Goal: Task Accomplishment & Management: Manage account settings

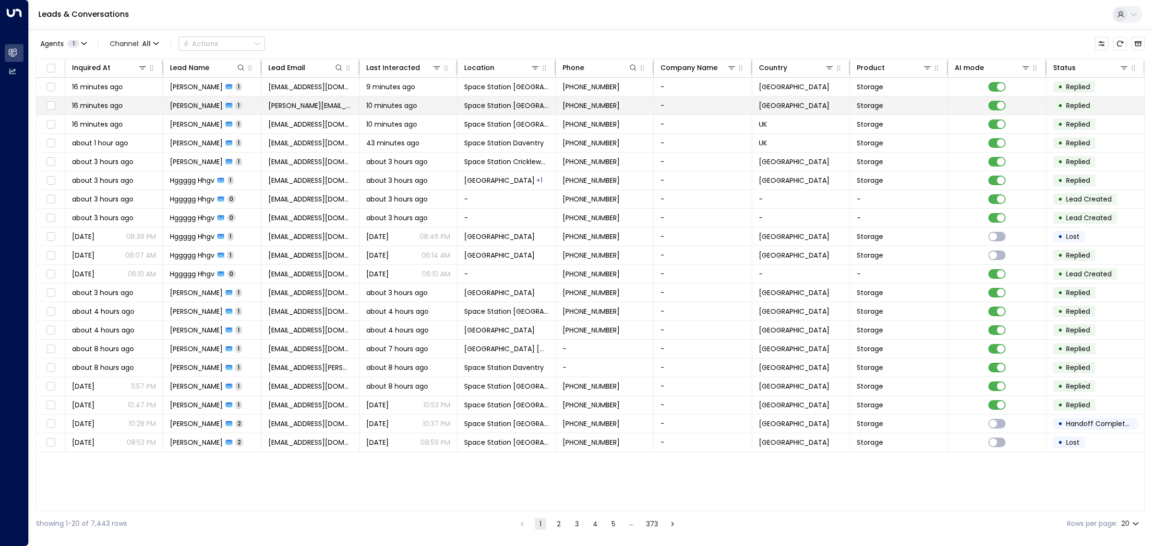
click at [299, 102] on span "[PERSON_NAME][EMAIL_ADDRESS][PERSON_NAME][DOMAIN_NAME]" at bounding box center [310, 106] width 84 height 10
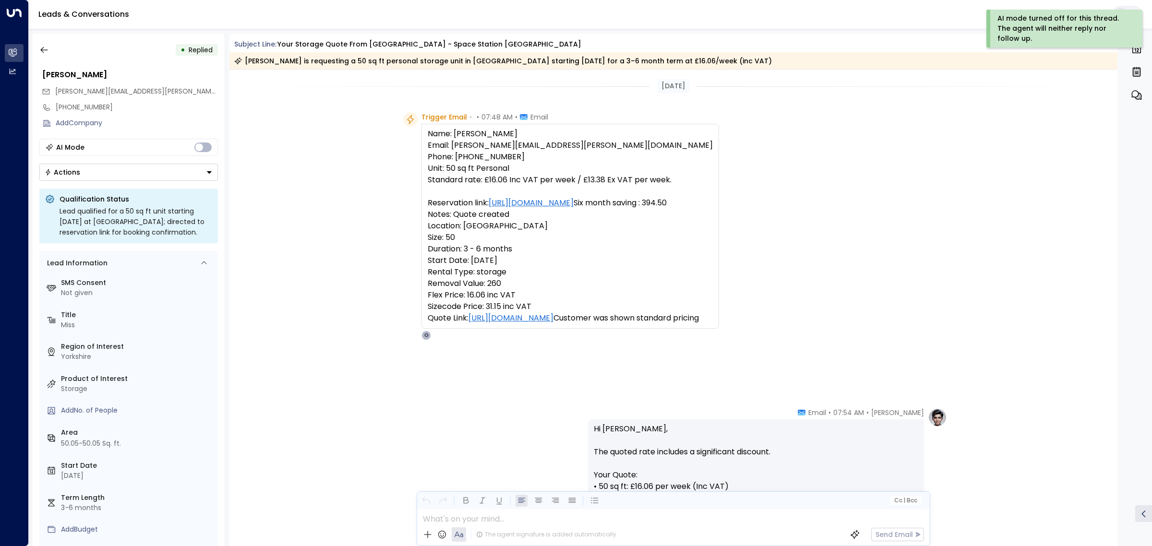
click at [185, 173] on button "Actions" at bounding box center [128, 172] width 179 height 17
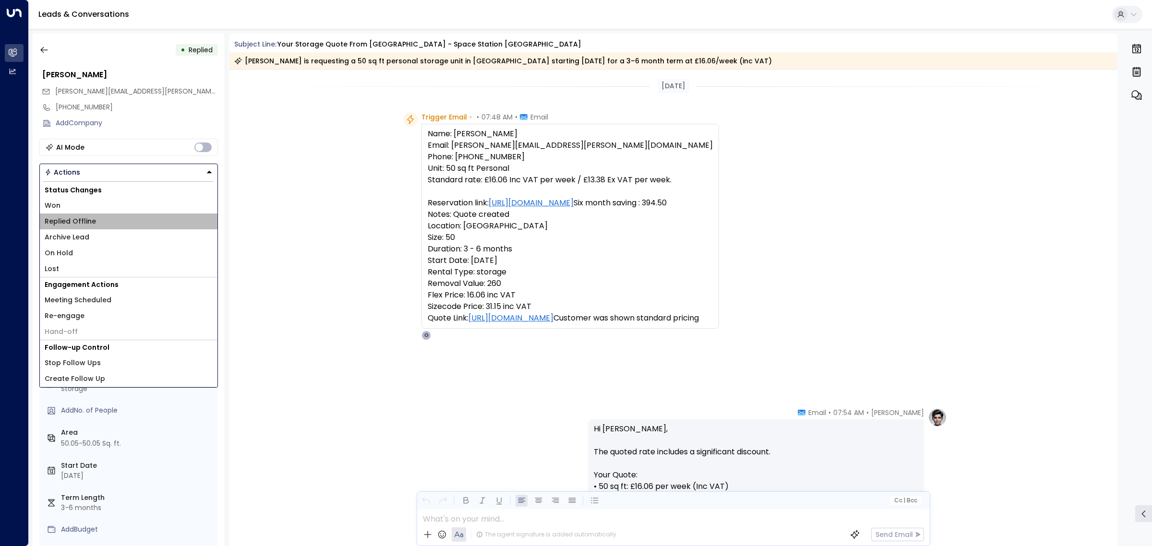
click at [137, 221] on li "Replied Offline" at bounding box center [129, 222] width 178 height 16
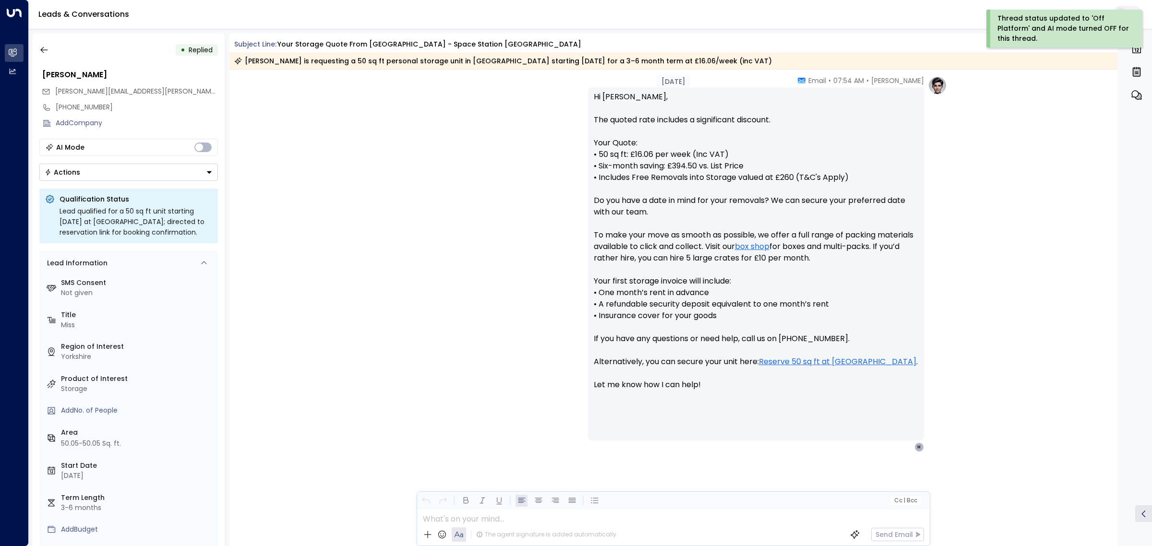
scroll to position [334, 0]
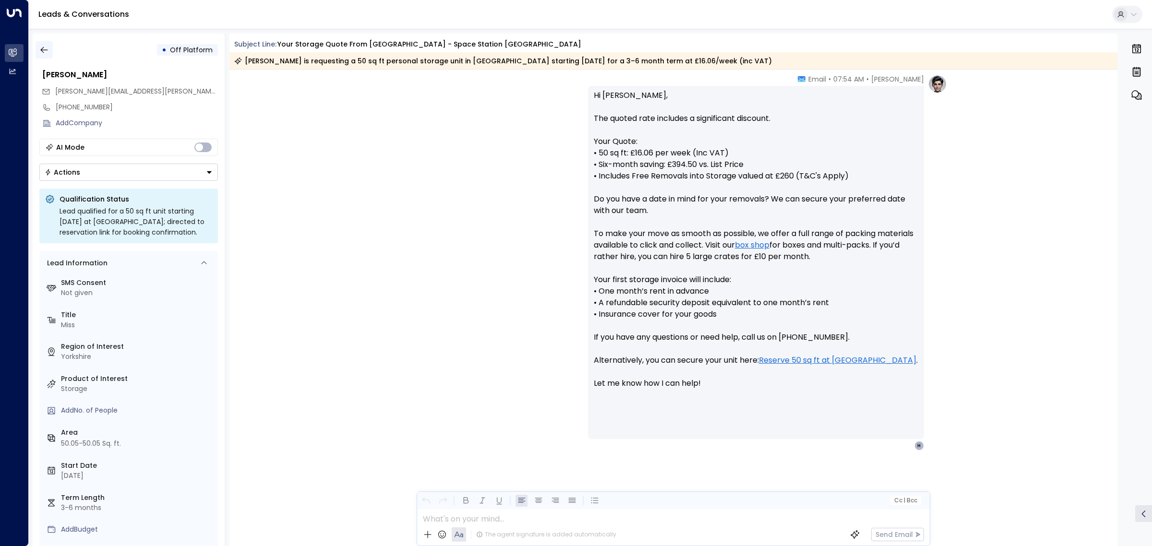
click at [44, 50] on icon "button" at bounding box center [44, 50] width 10 height 10
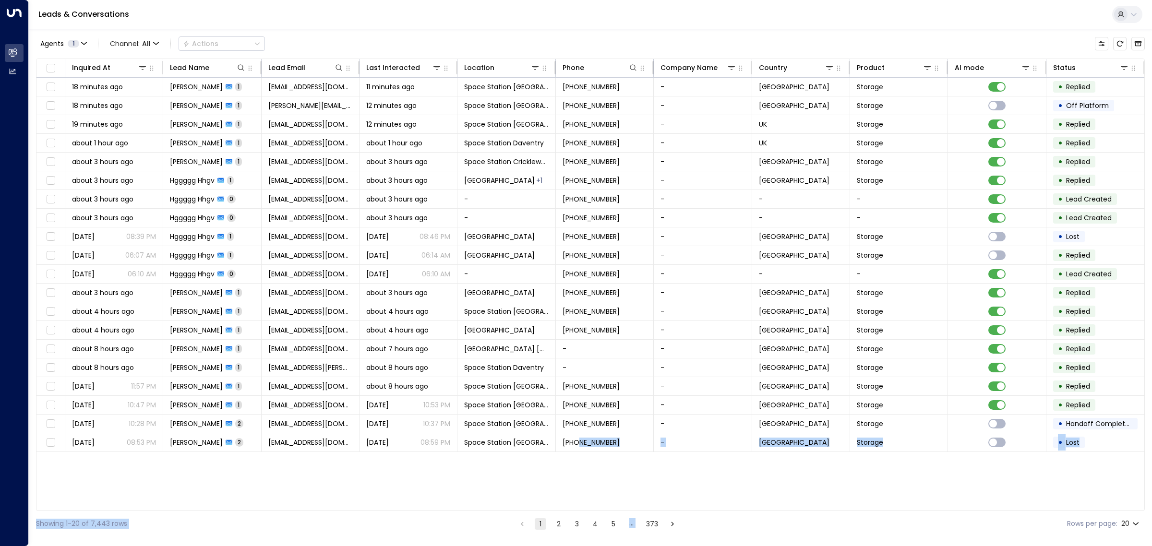
drag, startPoint x: 580, startPoint y: 508, endPoint x: 790, endPoint y: 512, distance: 210.7
click at [790, 512] on div "Agents 1 Channel: All Actions Inquired At Lead Name Lead Email Last Interacted …" at bounding box center [590, 283] width 1109 height 508
click at [535, 68] on icon at bounding box center [535, 67] width 7 height 3
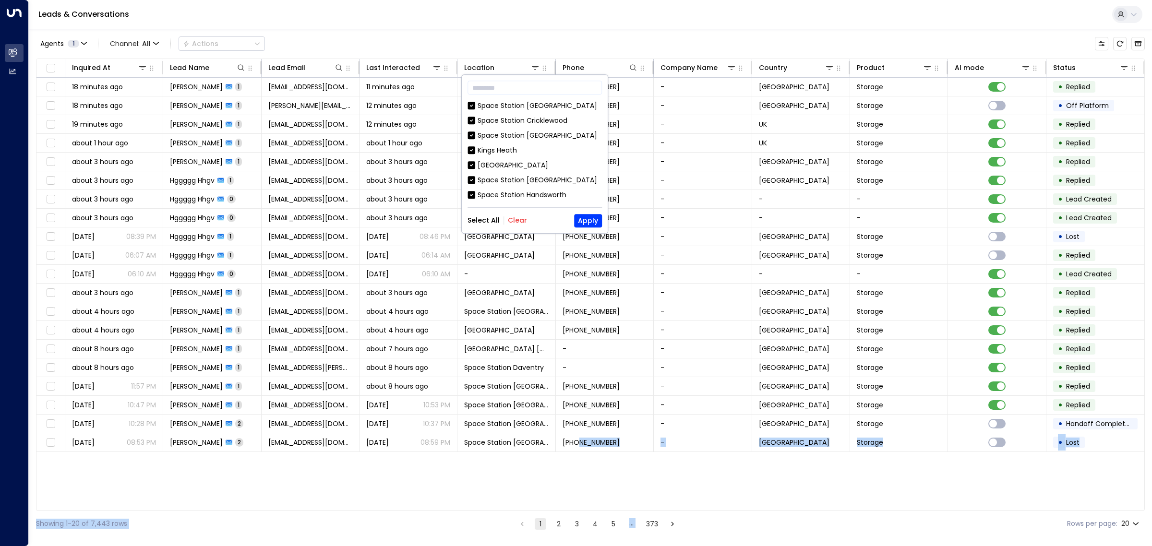
click at [521, 217] on button "Clear" at bounding box center [517, 221] width 19 height 8
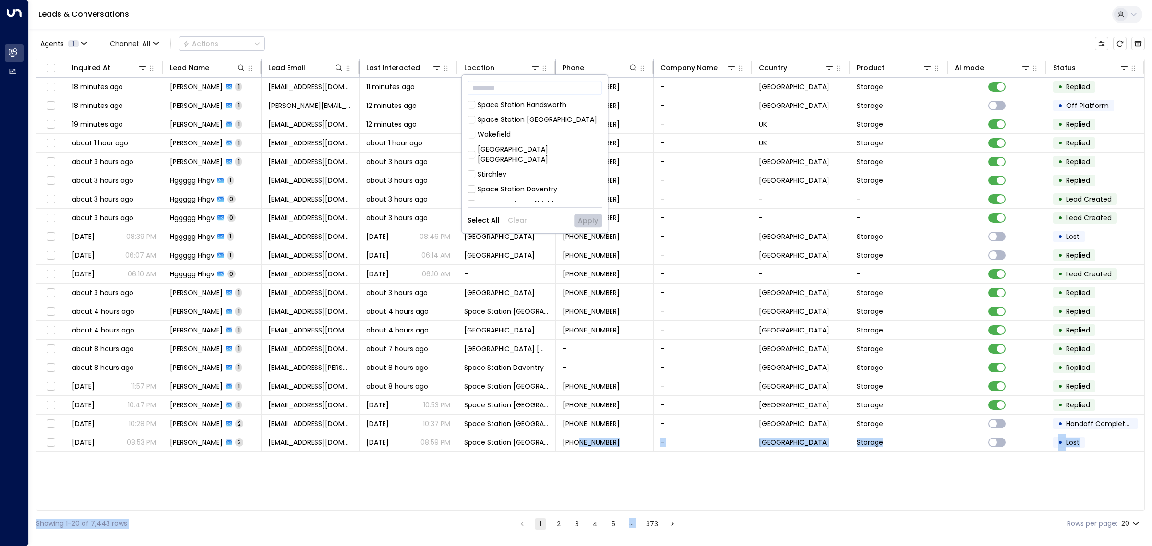
scroll to position [311, 0]
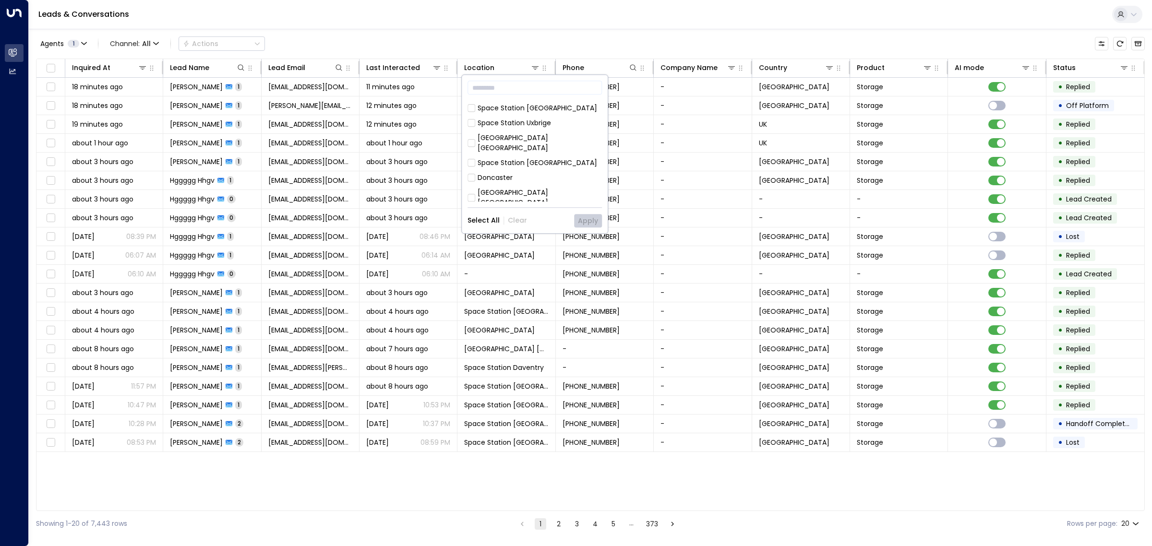
click at [493, 252] on div "Space Station [GEOGRAPHIC_DATA]" at bounding box center [538, 257] width 120 height 10
click at [584, 220] on button "Apply" at bounding box center [588, 220] width 28 height 13
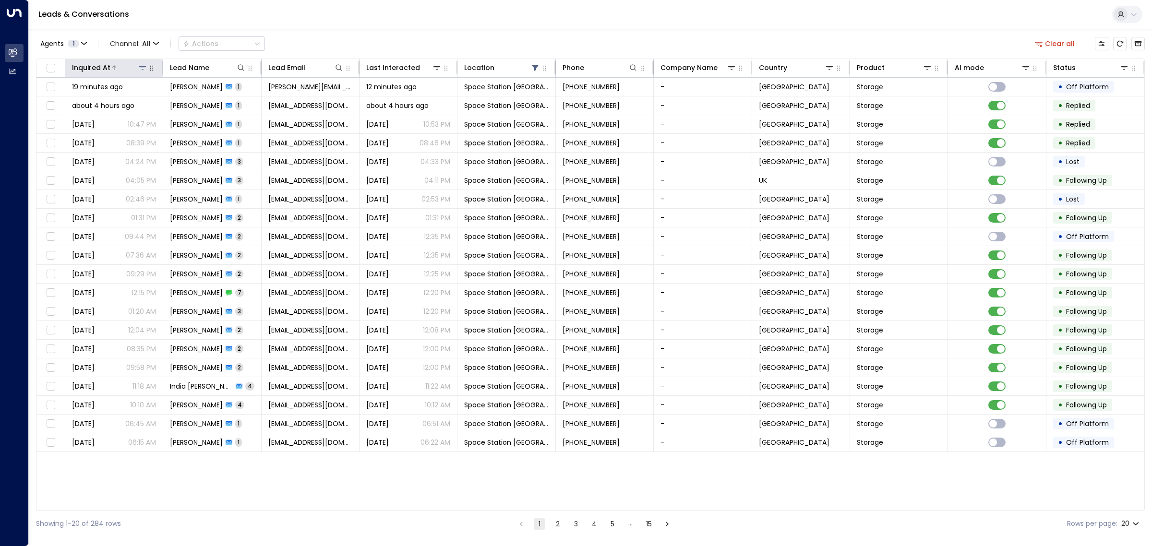
click at [113, 63] on div at bounding box center [128, 68] width 37 height 10
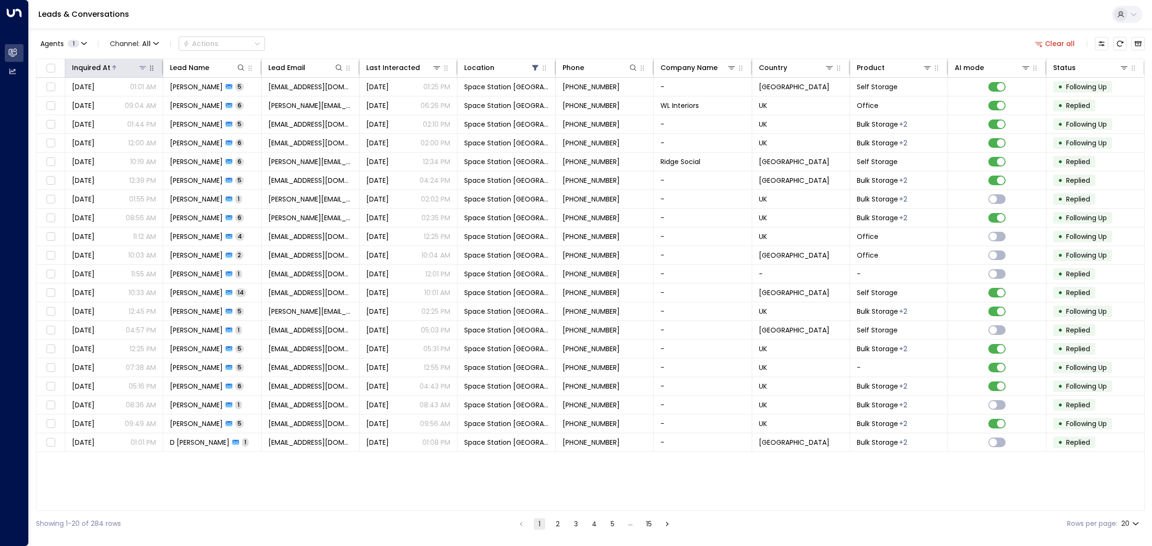
click at [113, 63] on div at bounding box center [128, 68] width 37 height 10
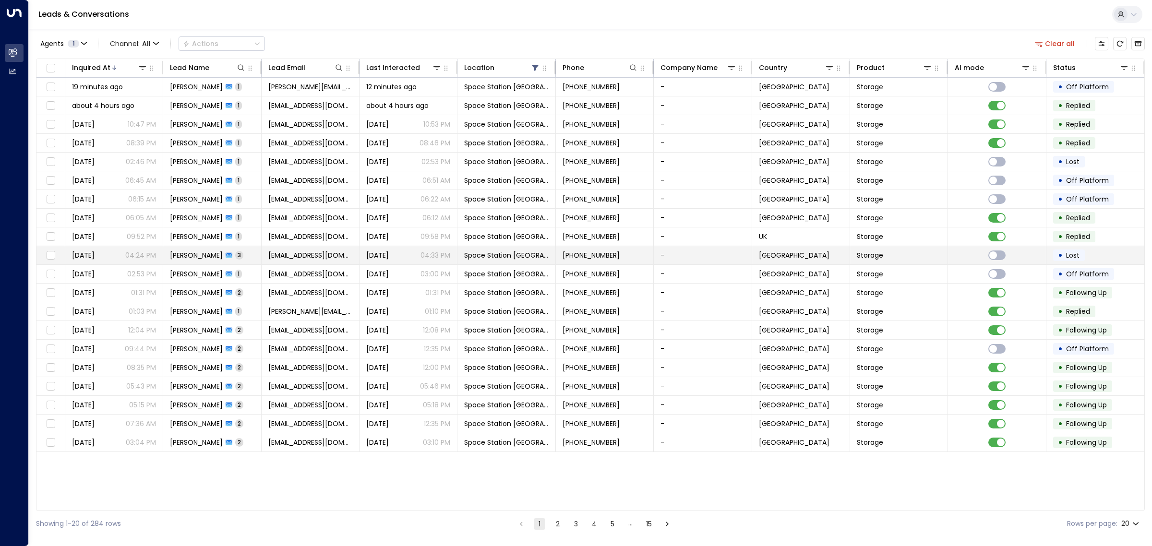
click at [217, 253] on span "[PERSON_NAME]" at bounding box center [196, 256] width 53 height 10
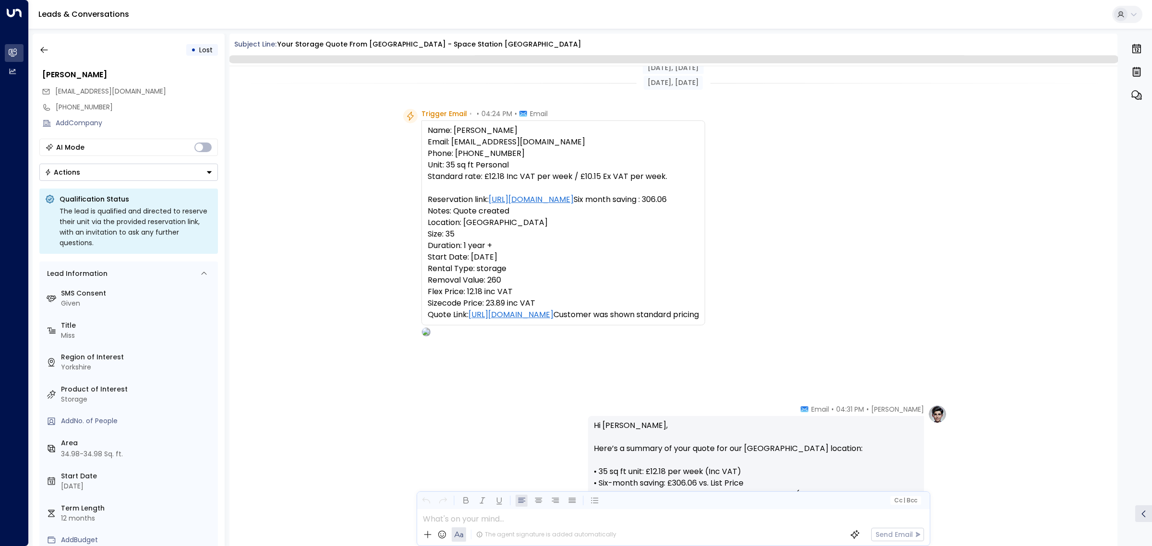
scroll to position [790, 0]
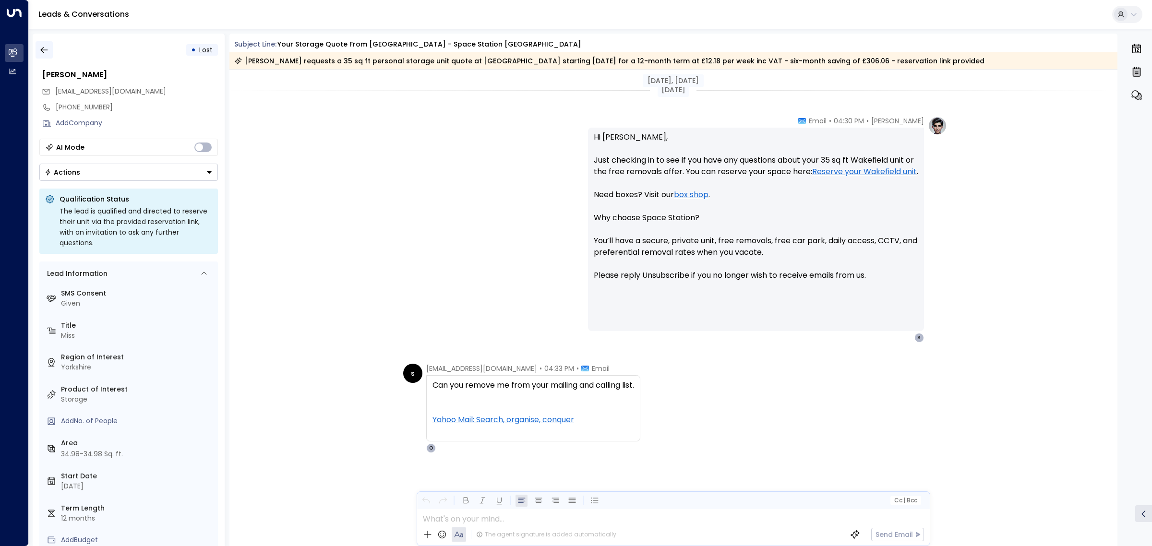
click at [42, 47] on icon "button" at bounding box center [44, 50] width 10 height 10
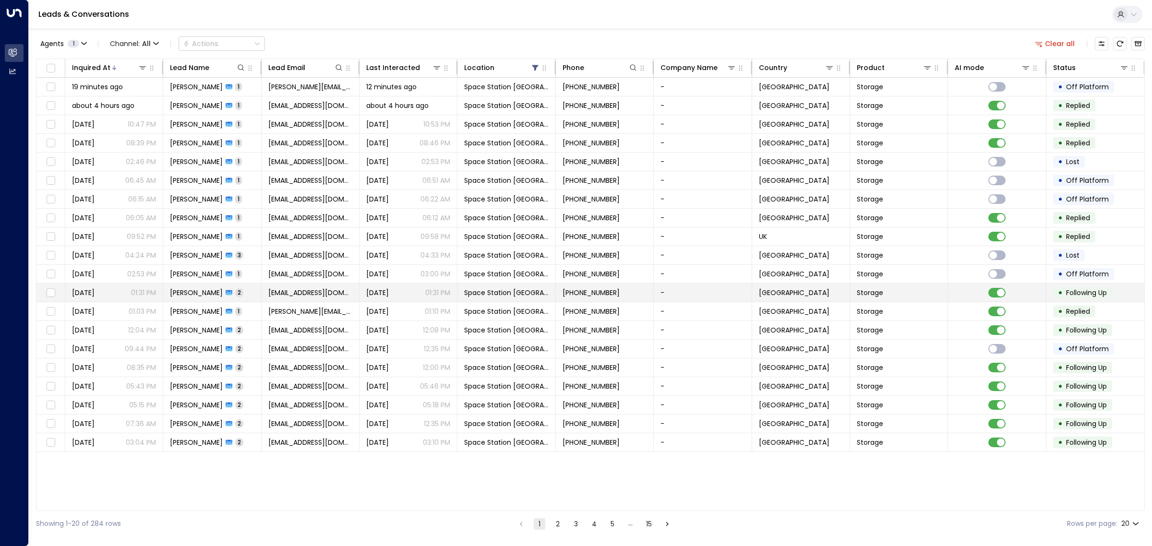
click at [223, 293] on span "[PERSON_NAME]" at bounding box center [196, 293] width 53 height 10
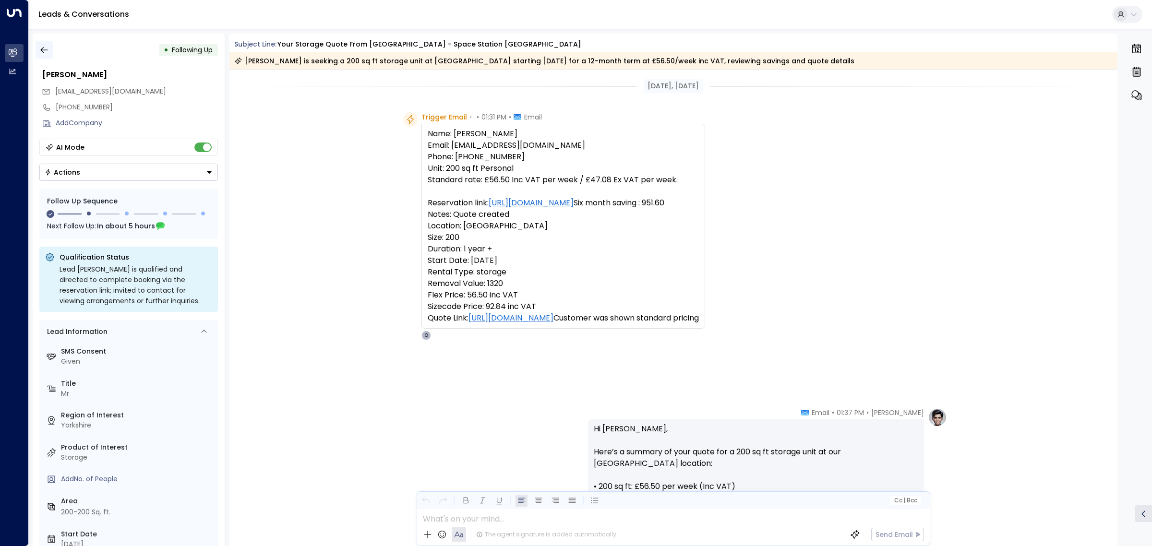
click at [43, 45] on button "button" at bounding box center [44, 49] width 17 height 17
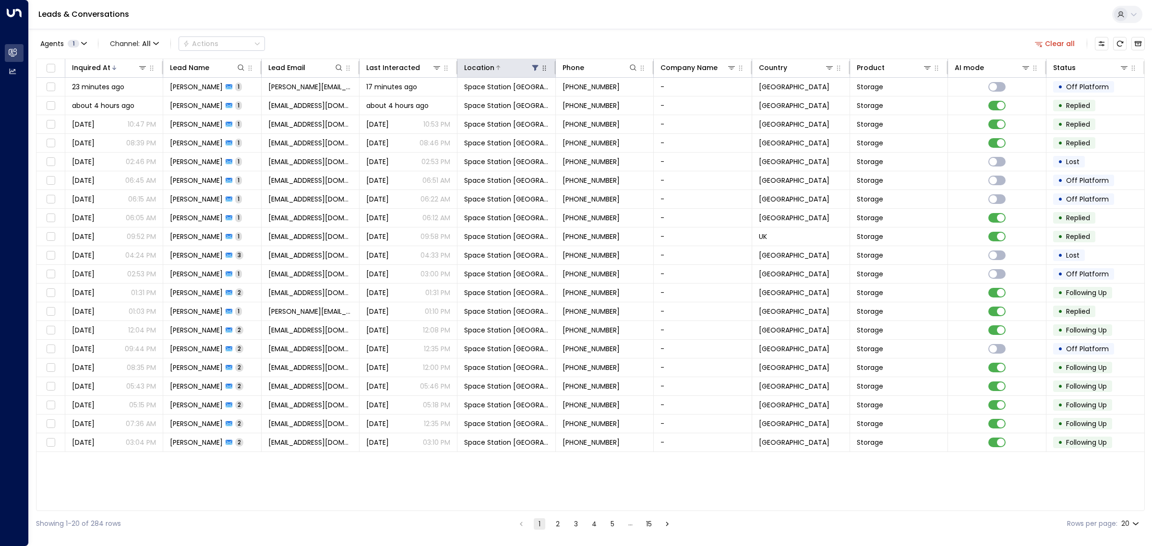
click at [536, 68] on icon at bounding box center [535, 68] width 8 height 8
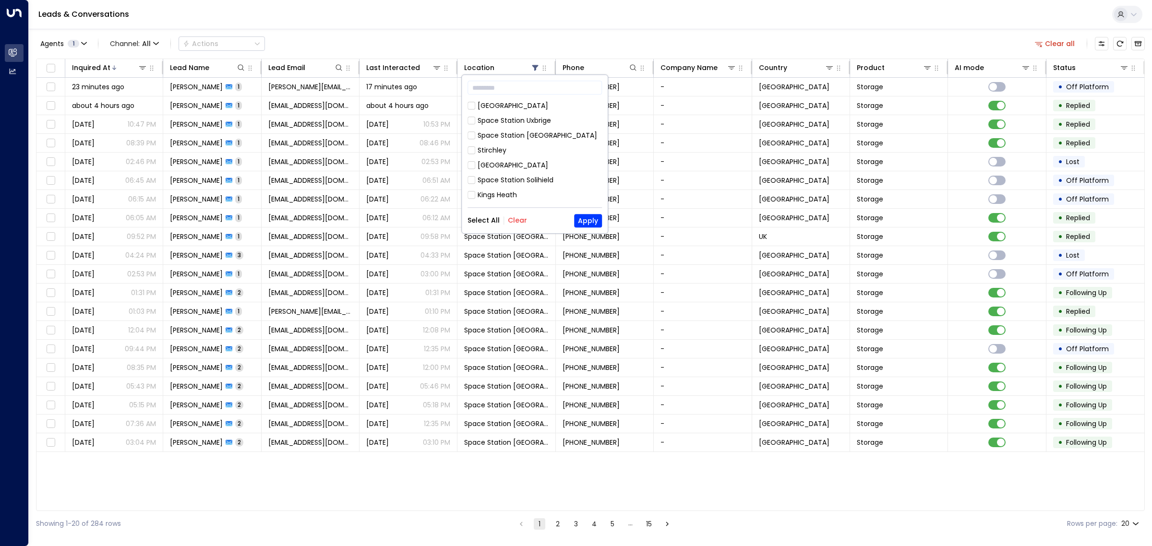
click at [518, 219] on button "Clear" at bounding box center [517, 221] width 19 height 8
click at [581, 222] on button "Apply" at bounding box center [588, 220] width 28 height 13
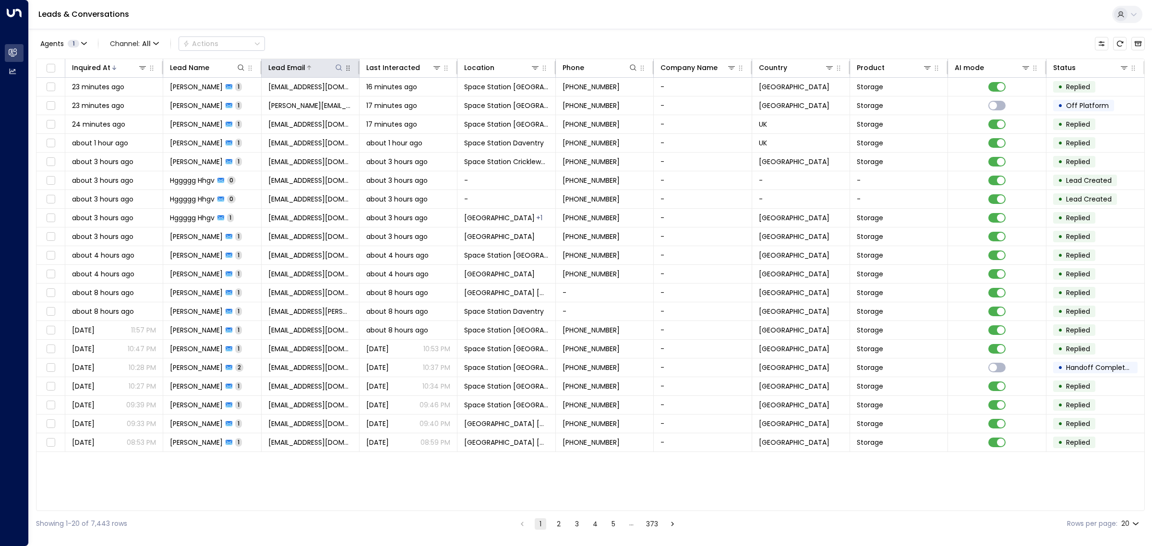
click at [341, 66] on icon at bounding box center [339, 68] width 8 height 8
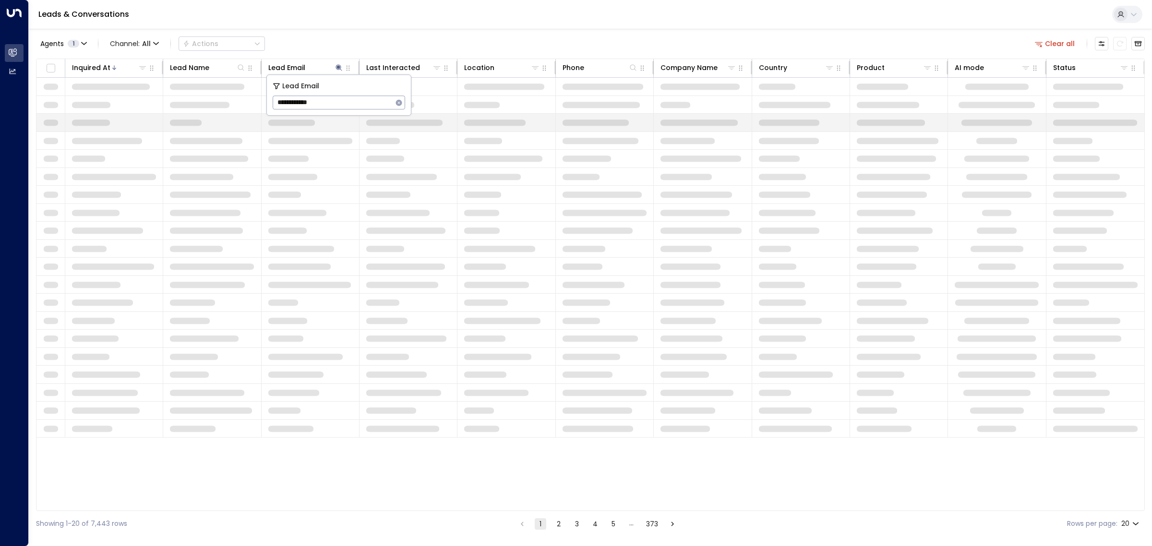
type input "**********"
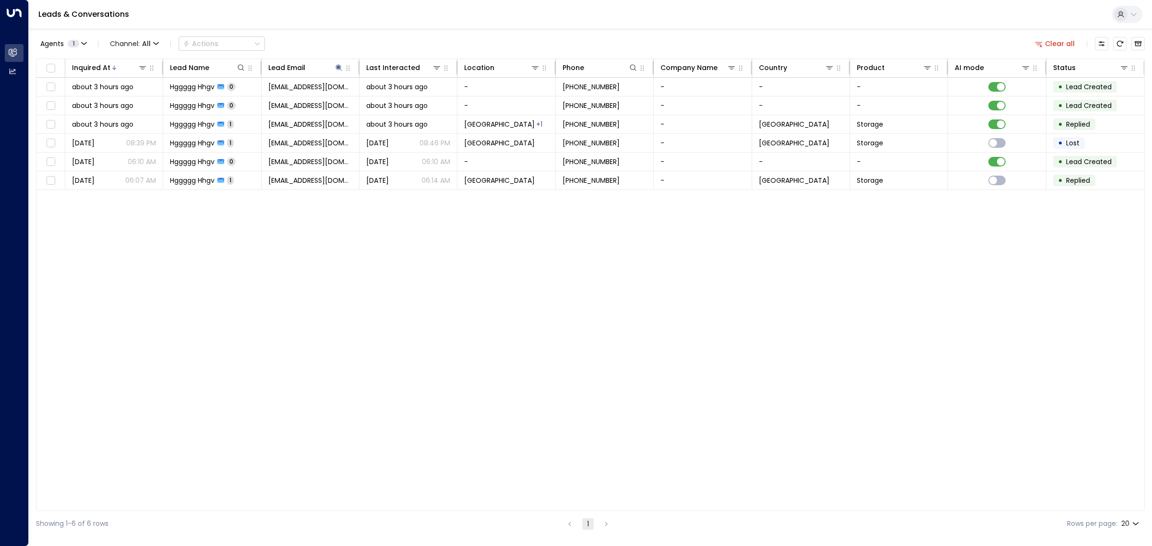
click at [440, 23] on div "Leads & Conversations" at bounding box center [590, 14] width 1123 height 29
click at [336, 67] on icon at bounding box center [339, 68] width 8 height 8
drag, startPoint x: 335, startPoint y: 105, endPoint x: 266, endPoint y: 107, distance: 68.2
click at [266, 107] on div "**********" at bounding box center [338, 94] width 145 height 41
type input "**********"
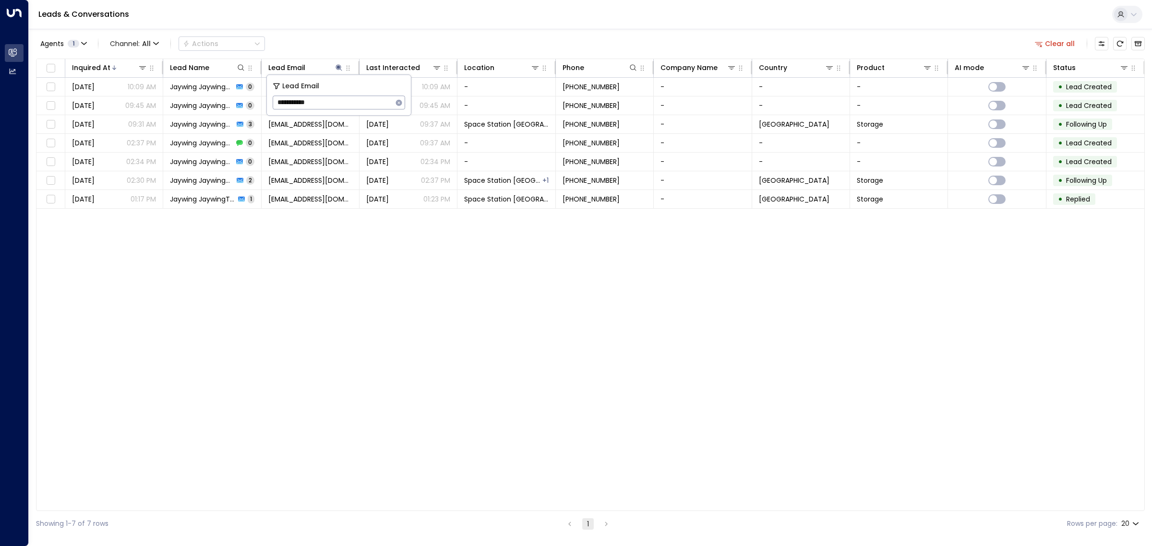
click at [422, 33] on div "Agents 1 Channel: All Actions Clear all Inquired At Lead Name Lead Email Last I…" at bounding box center [590, 283] width 1109 height 508
